Goal: Answer question/provide support: Share knowledge or assist other users

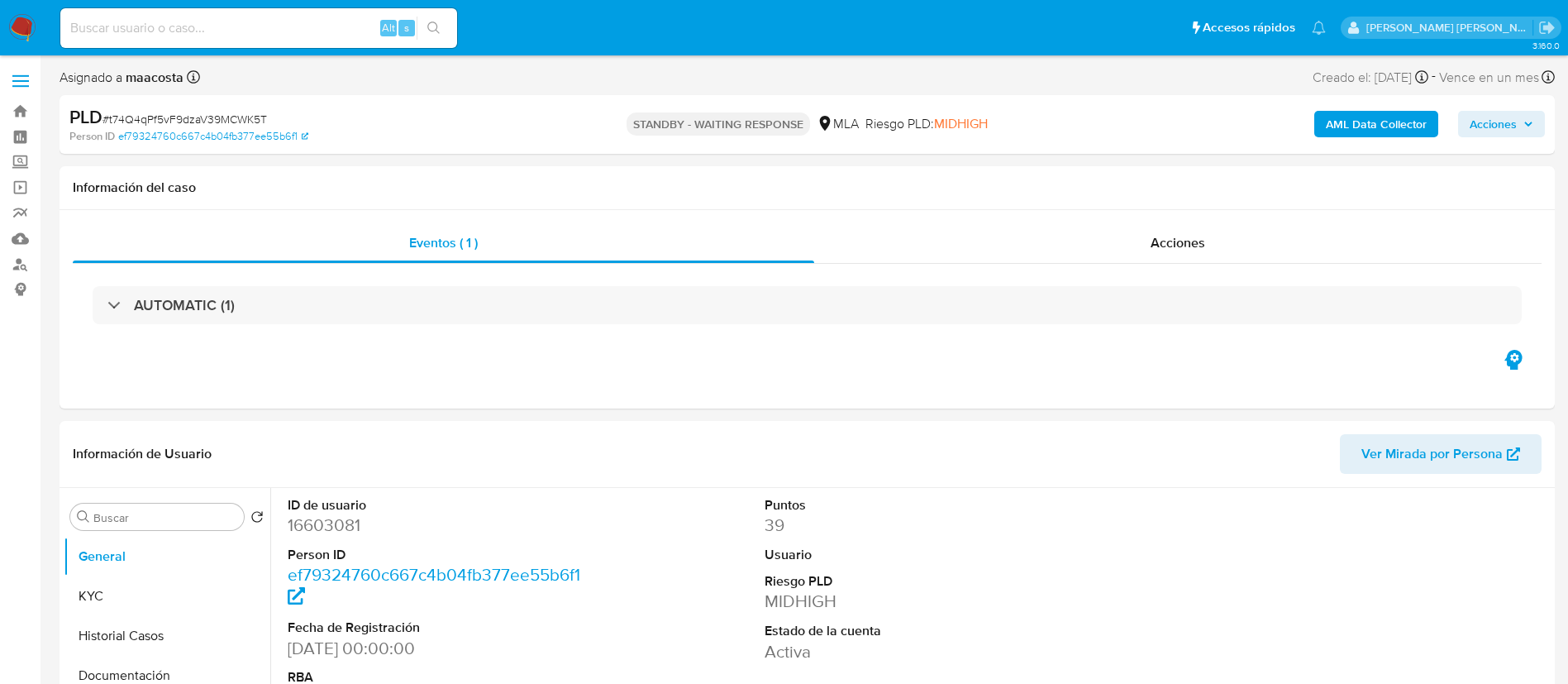
select select "10"
click at [170, 370] on div "Eventos ( 1 ) Acciones AUTOMATIC (1)" at bounding box center [807, 309] width 1495 height 199
paste input "ECDbC21POoNQB9HWJGu1mU9E"
click at [250, 25] on input "ECDbC21POoNQB9HWJGu1mU9E" at bounding box center [258, 27] width 397 height 21
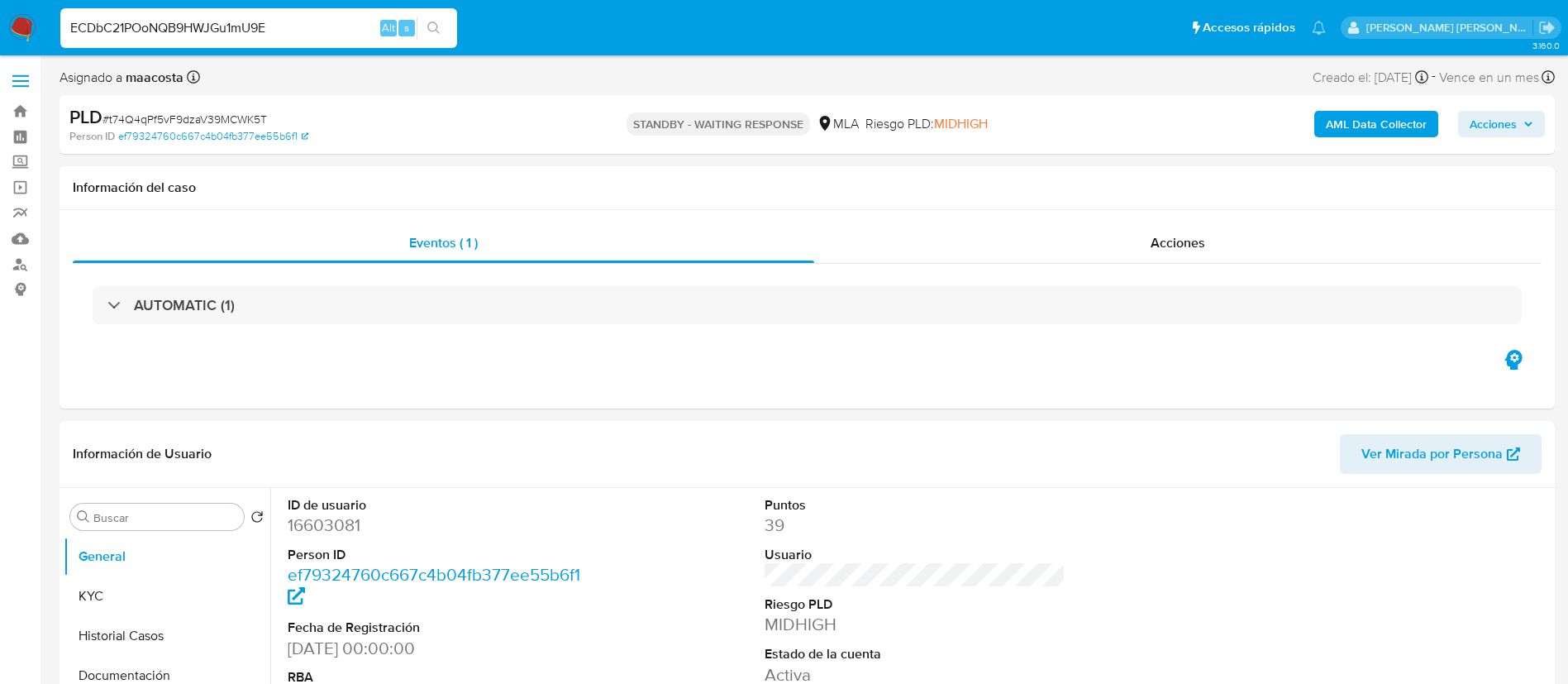
type input "ECDbC21POoNQB9HWJGu1mU9E"
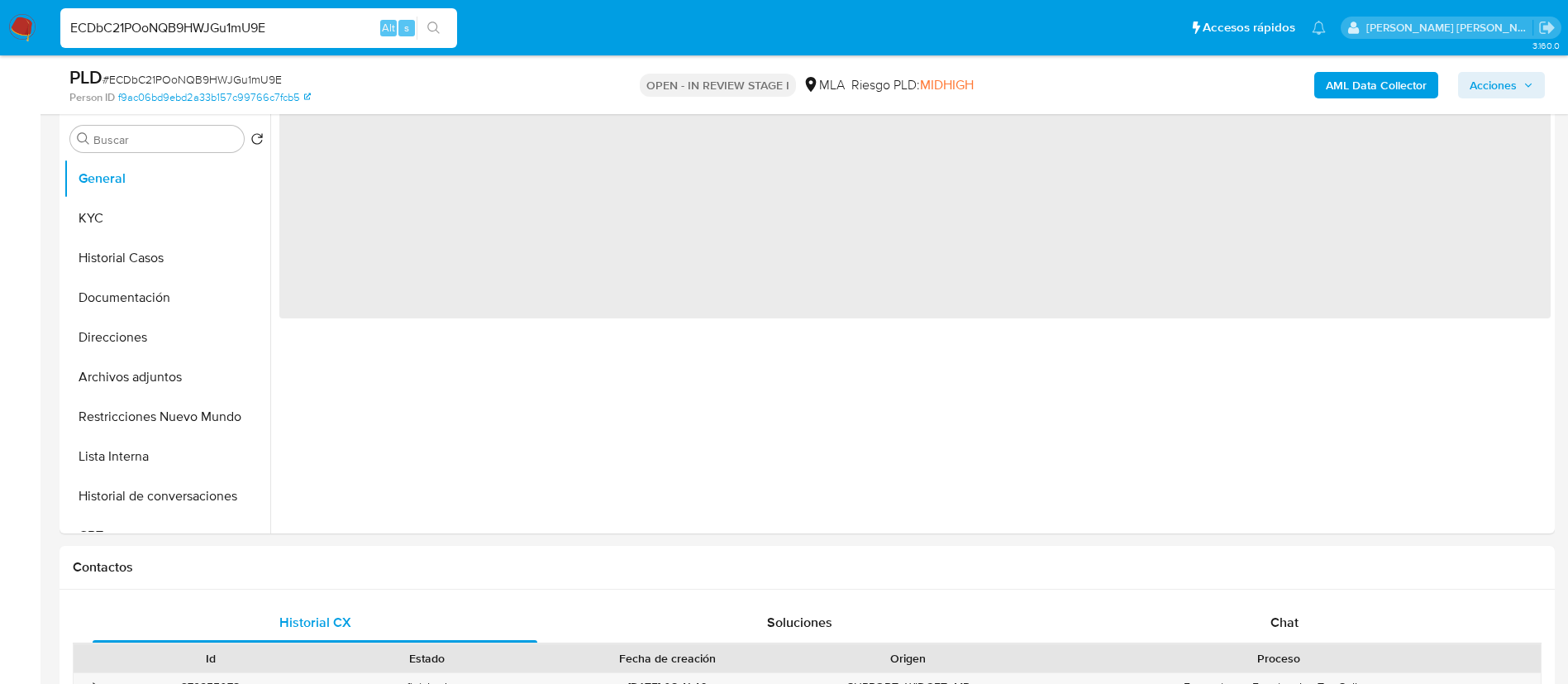
scroll to position [500, 0]
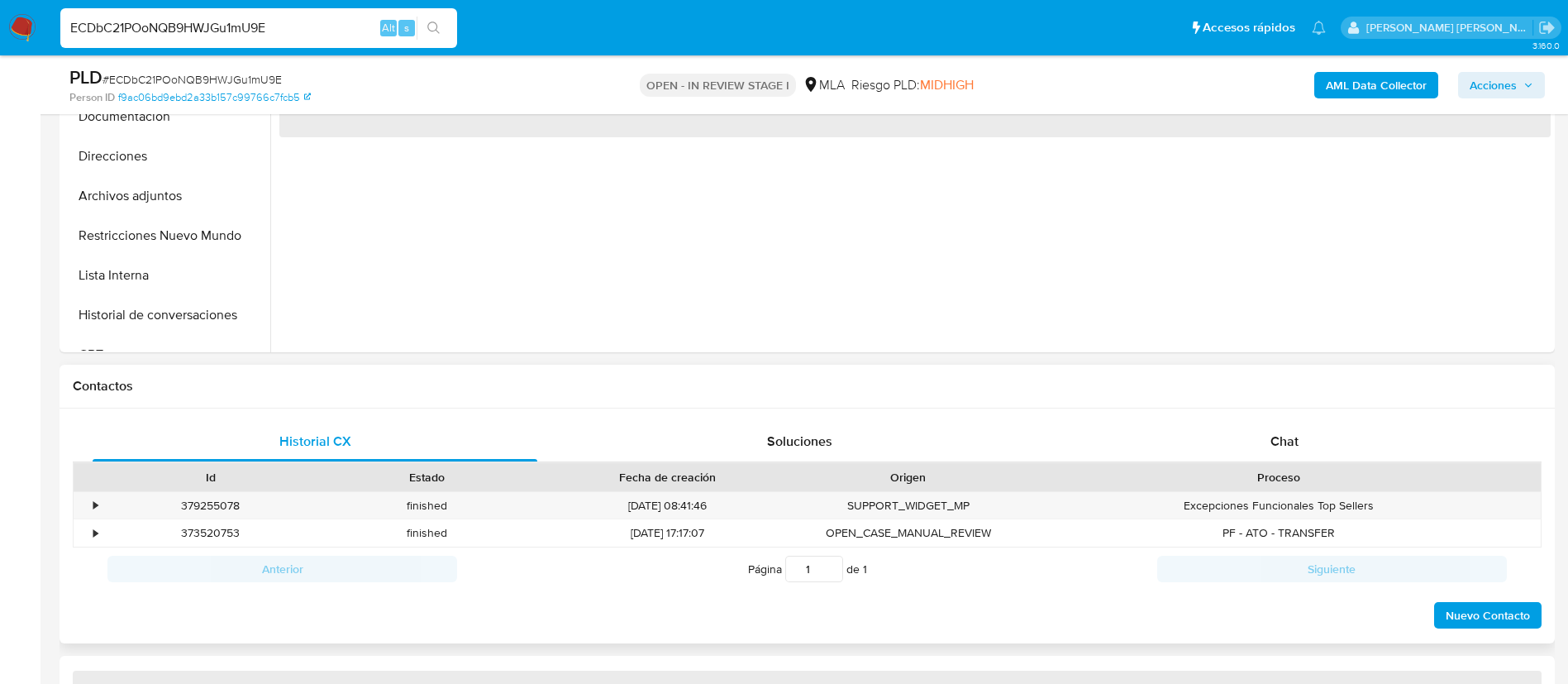
select select "10"
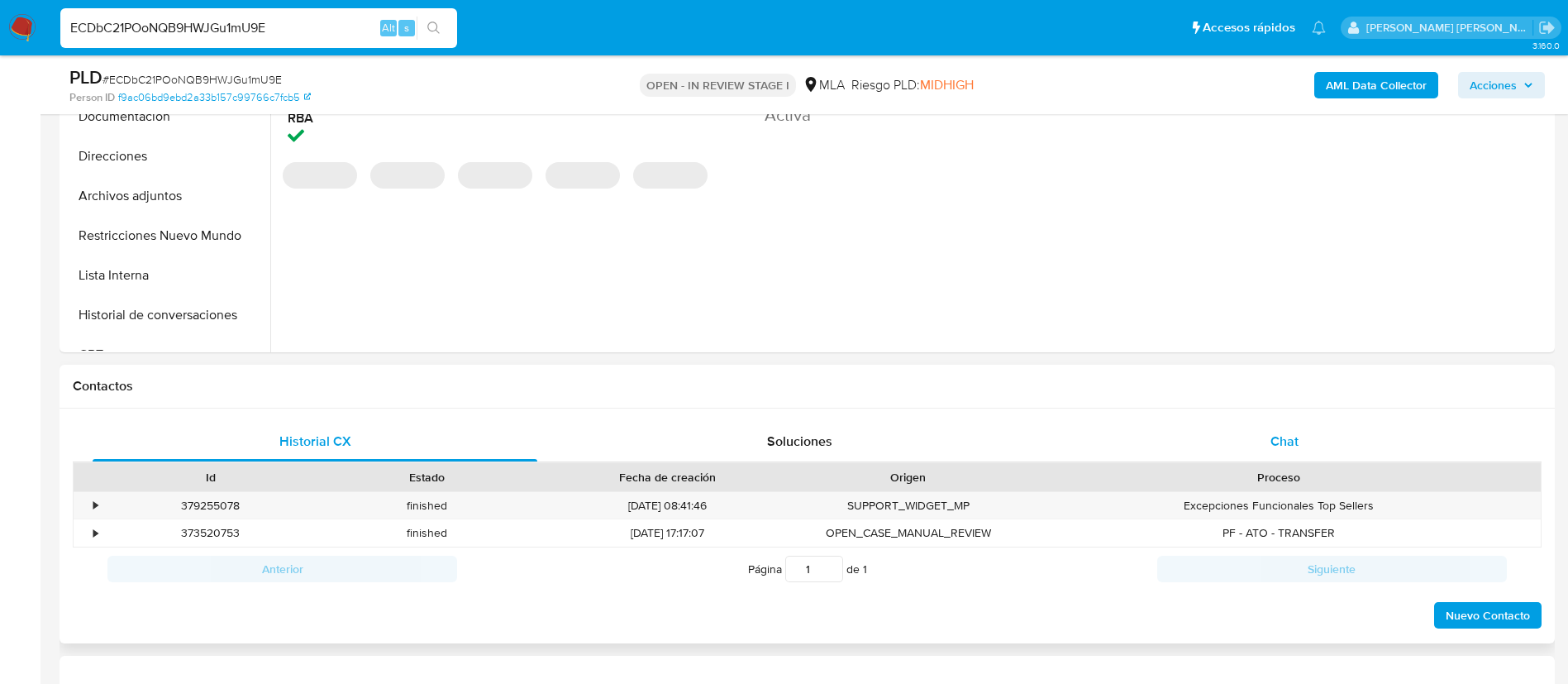
click at [1278, 443] on span "Chat" at bounding box center [1284, 441] width 28 height 19
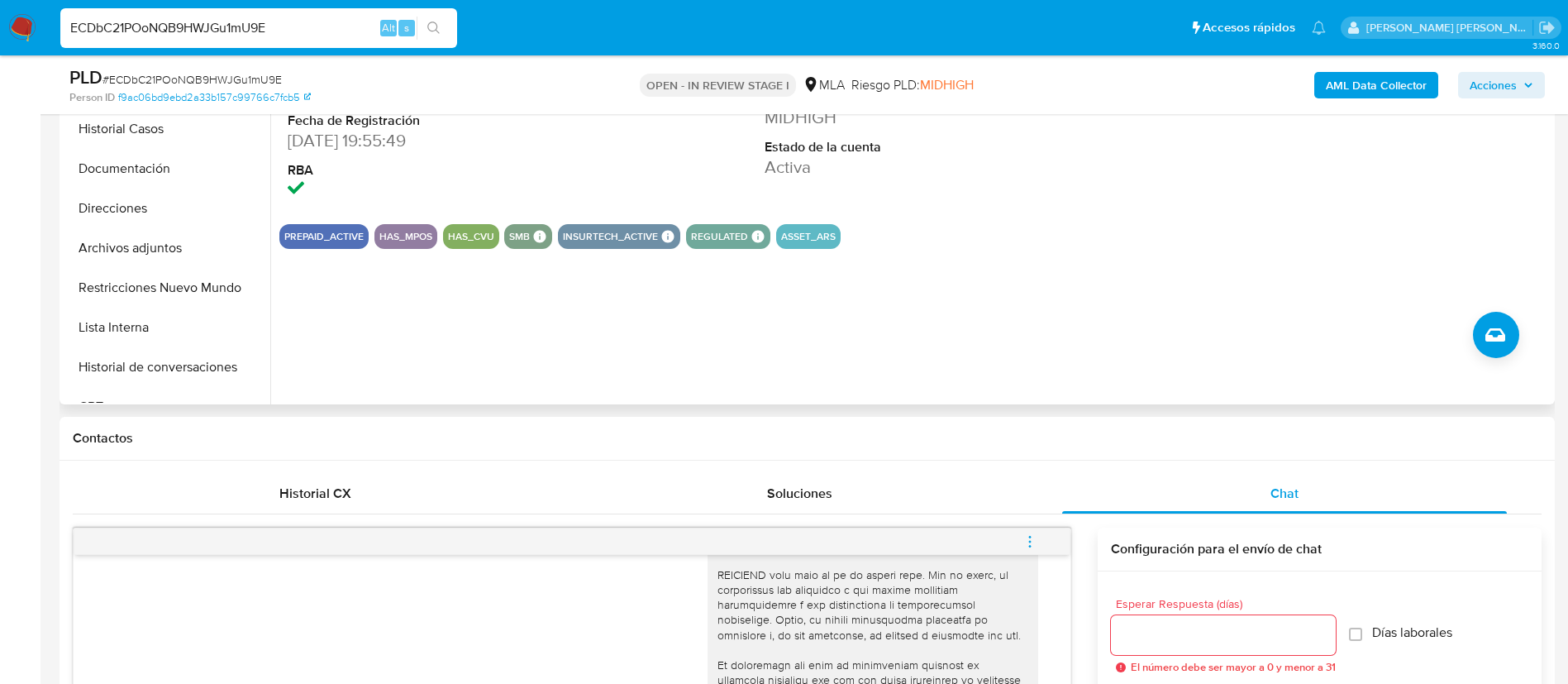
scroll to position [270, 0]
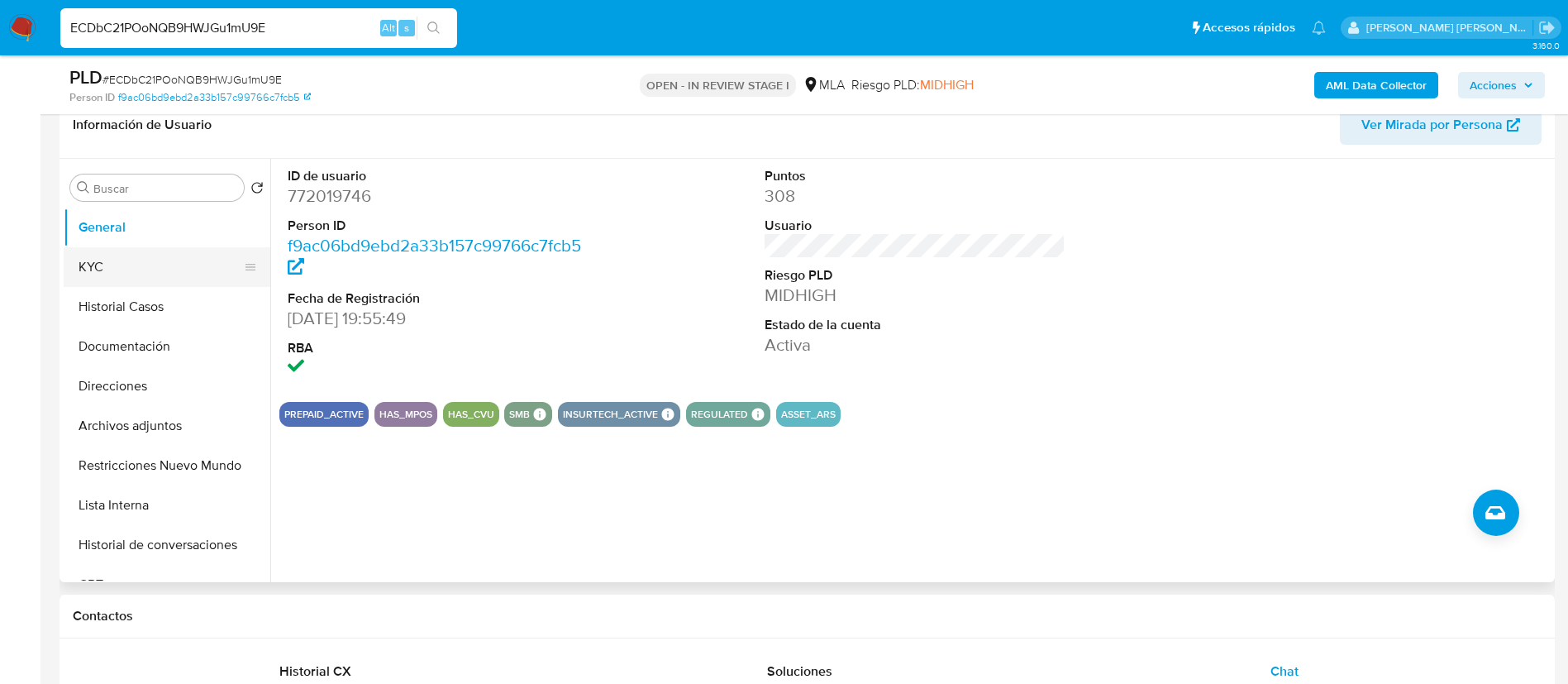
click at [119, 274] on button "KYC" at bounding box center [161, 267] width 194 height 40
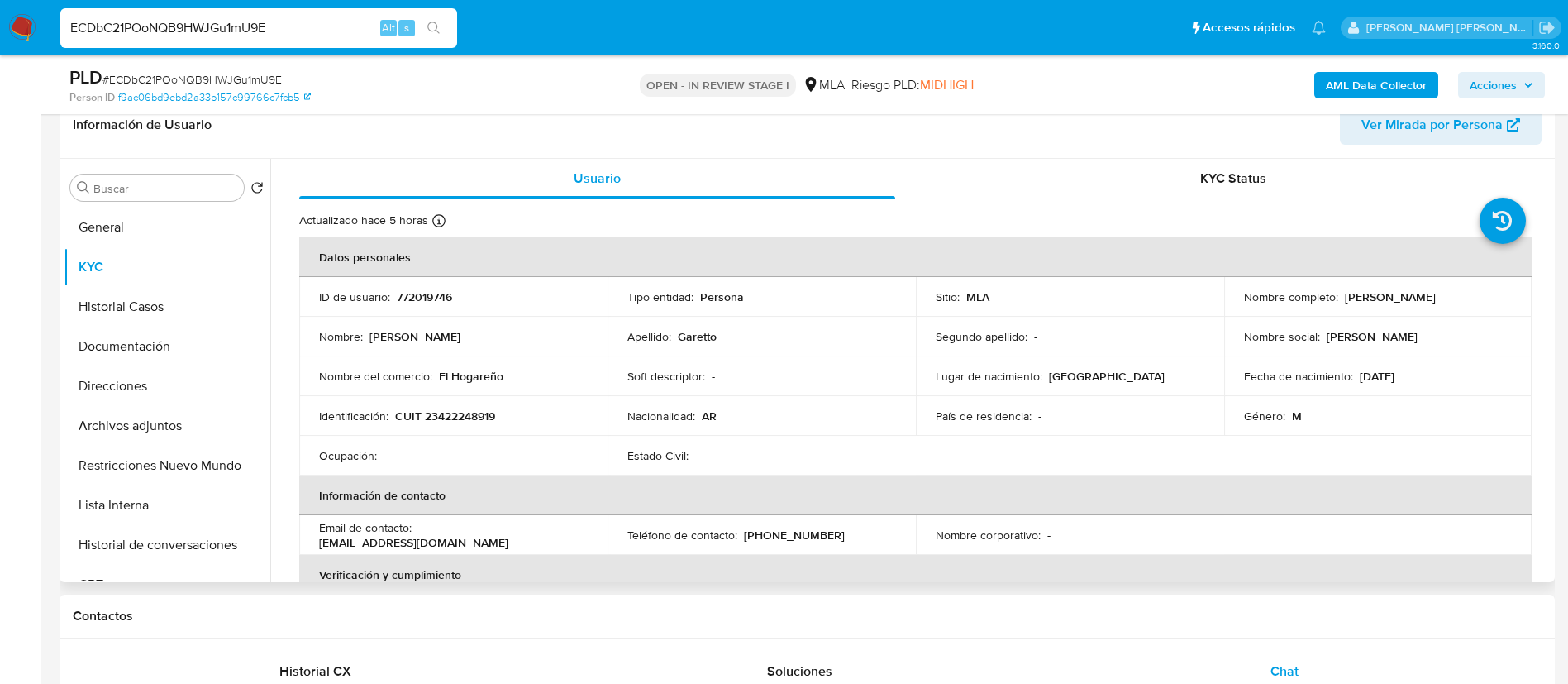
drag, startPoint x: 1334, startPoint y: 295, endPoint x: 1475, endPoint y: 302, distance: 141.2
click at [1475, 302] on div "Nombre completo : [PERSON_NAME]" at bounding box center [1378, 297] width 268 height 15
copy div "[PERSON_NAME]"
click at [194, 306] on button "Historial Casos" at bounding box center [161, 307] width 194 height 40
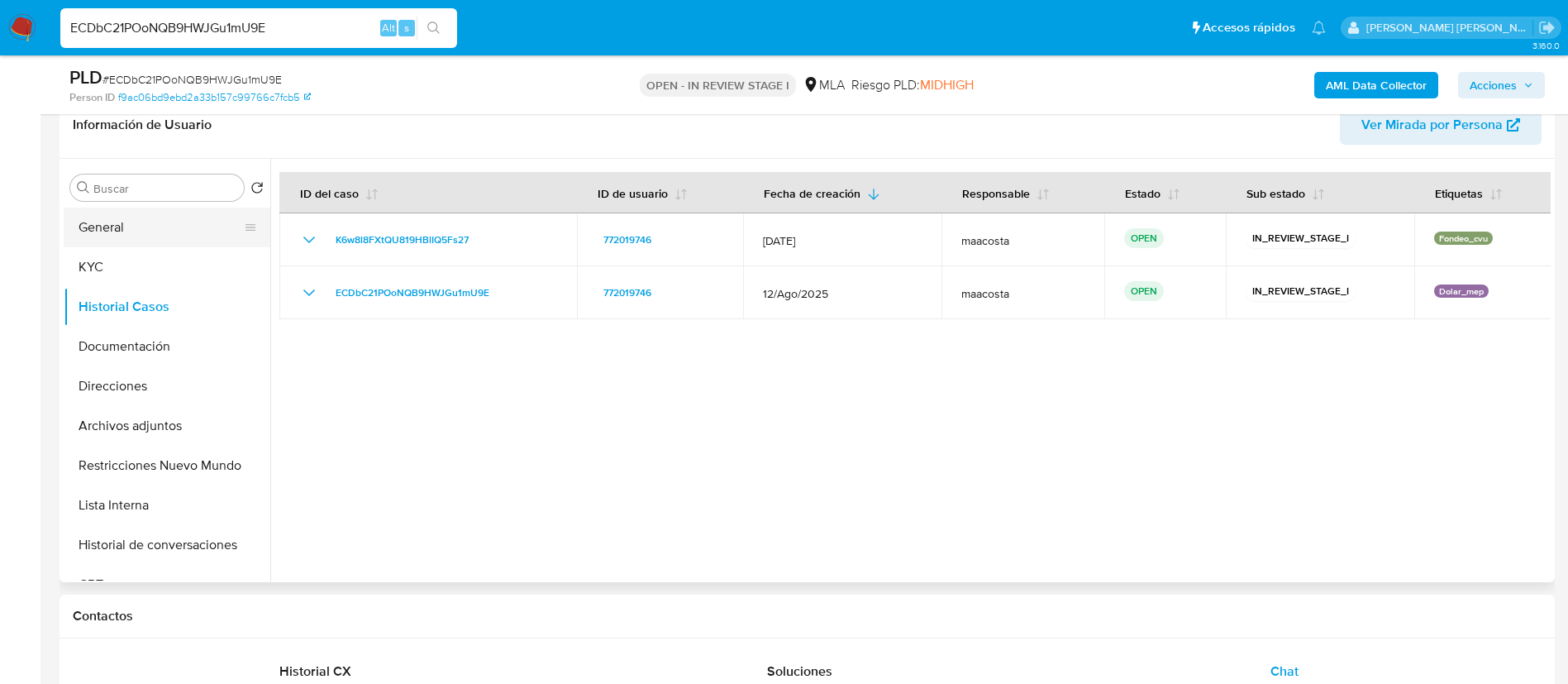
click at [147, 227] on button "General" at bounding box center [161, 227] width 194 height 40
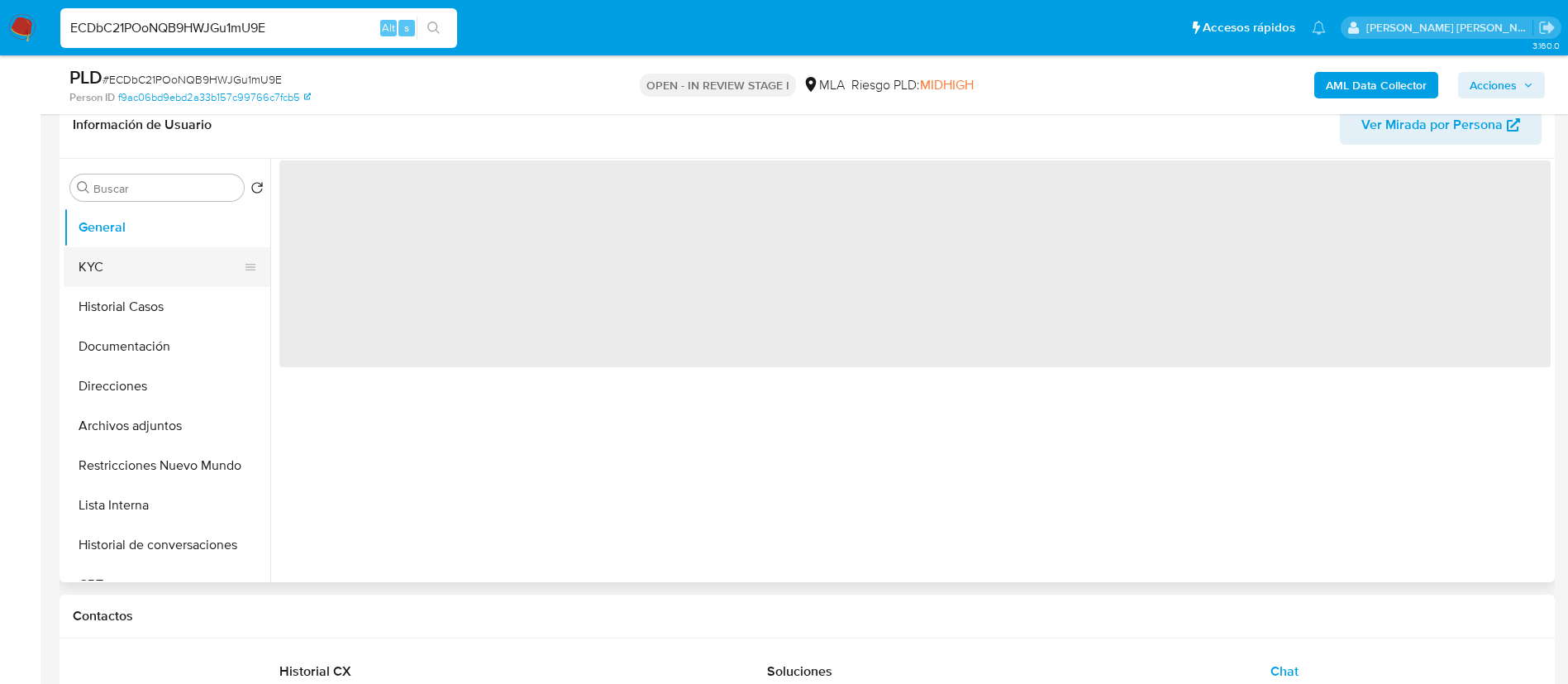
click at [121, 267] on button "KYC" at bounding box center [161, 267] width 194 height 40
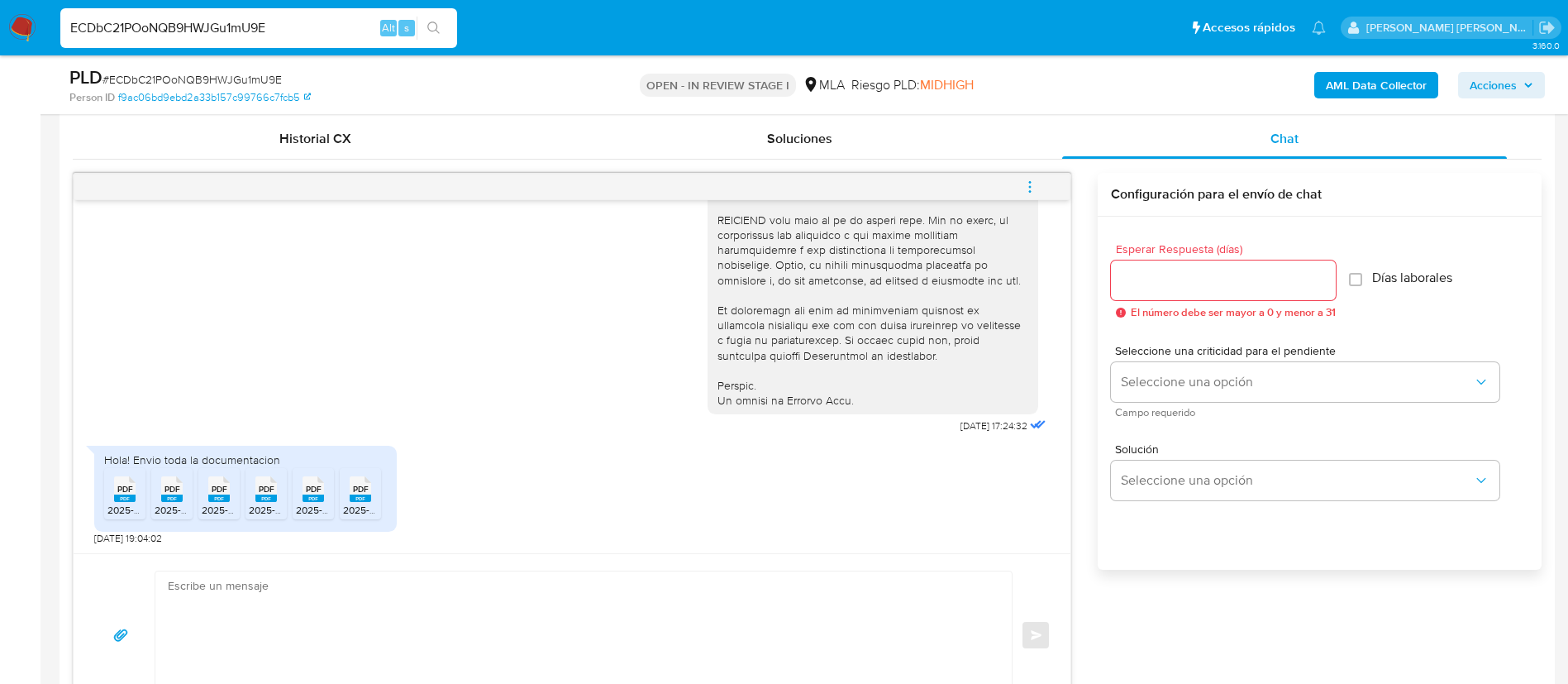
scroll to position [855, 0]
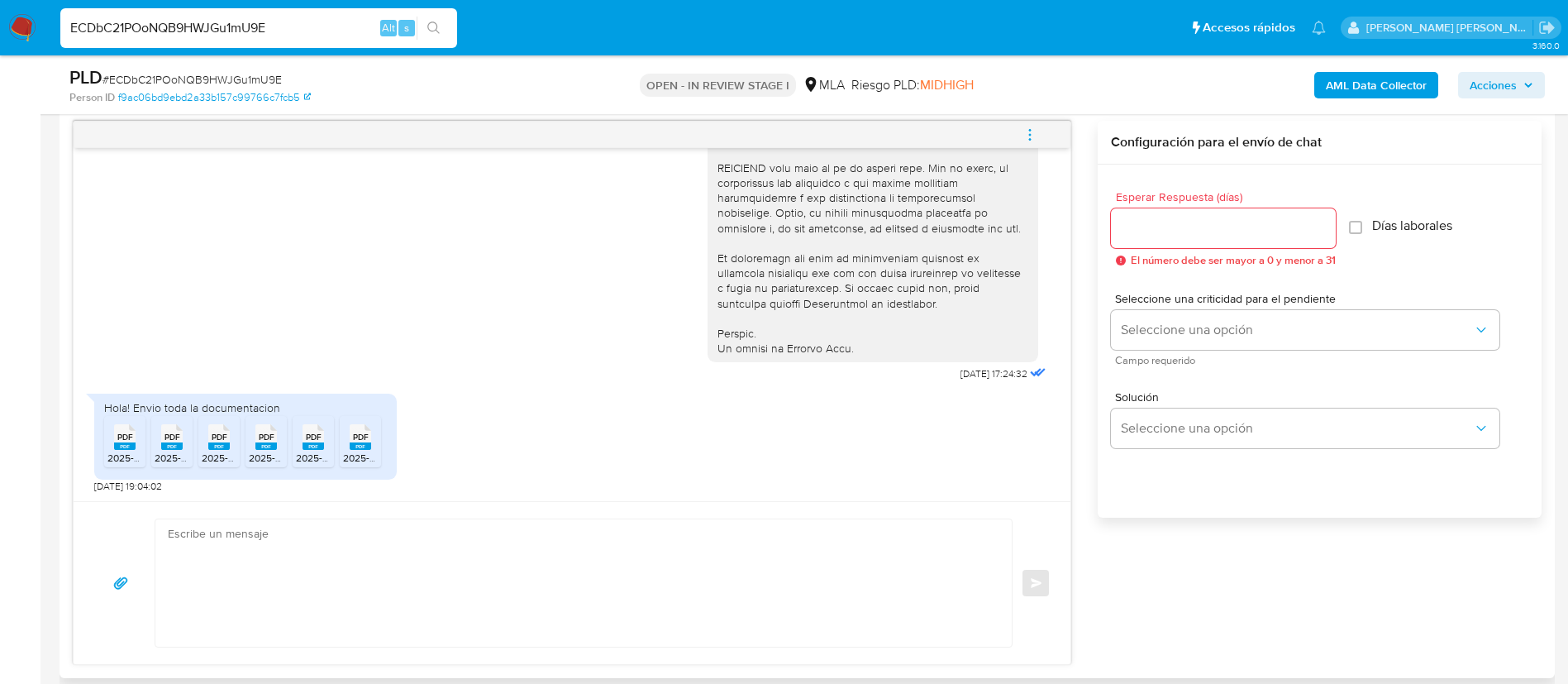
click at [116, 448] on rect at bounding box center [124, 446] width 21 height 8
click at [767, 430] on div "Hola! Envio toda la documentacion PDF PDF 2025-06.pdf PDF PDF 2025-02.pdf PDF P…" at bounding box center [572, 438] width 956 height 107
